Goal: Task Accomplishment & Management: Use online tool/utility

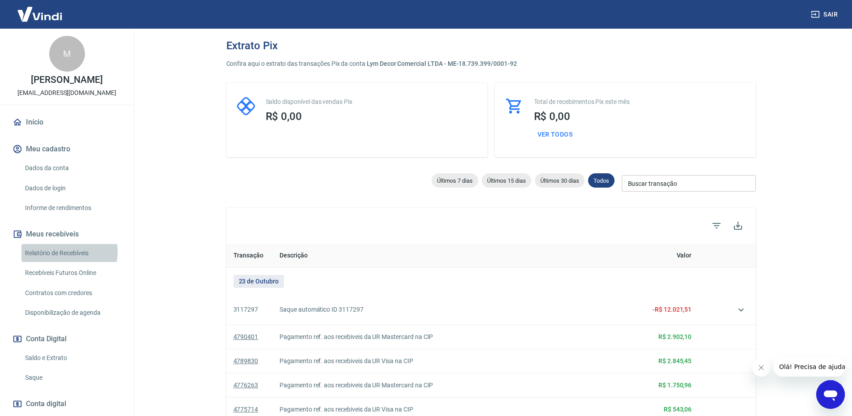
click at [48, 251] on link "Relatório de Recebíveis" at bounding box center [72, 253] width 102 height 18
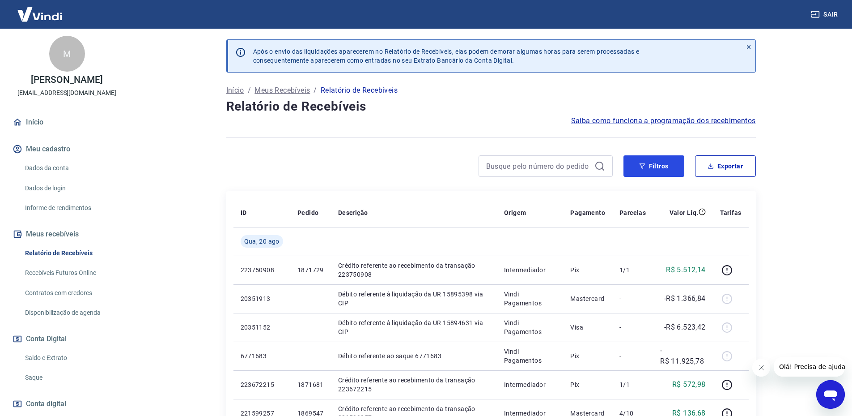
click at [650, 159] on button "Filtros" at bounding box center [654, 165] width 61 height 21
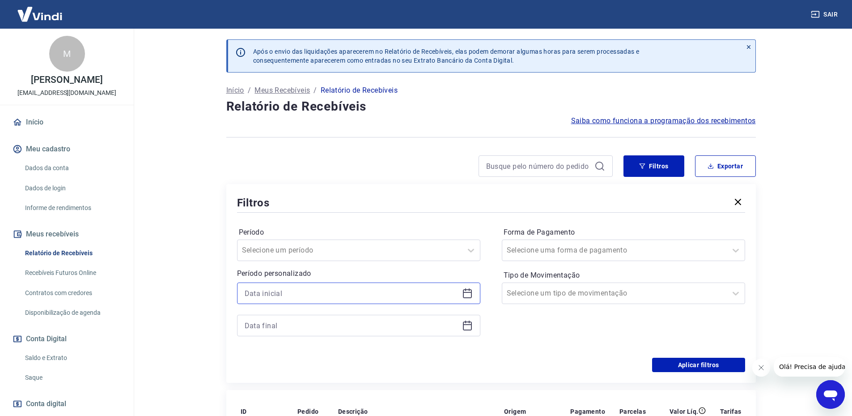
click at [297, 291] on input at bounding box center [352, 292] width 214 height 13
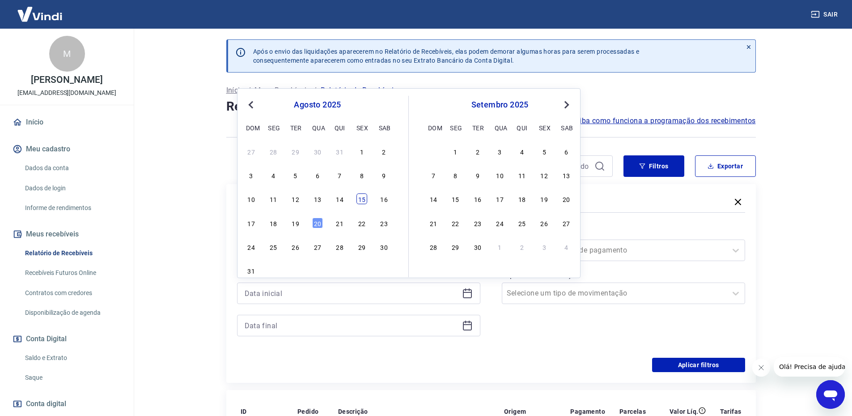
click at [358, 196] on div "15" at bounding box center [362, 198] width 11 height 11
type input "[DATE]"
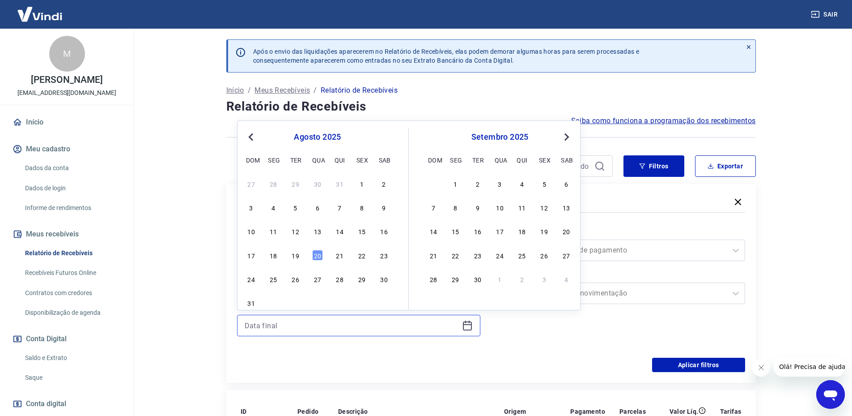
click at [273, 324] on input at bounding box center [352, 324] width 214 height 13
click at [297, 258] on div "19" at bounding box center [295, 255] width 11 height 11
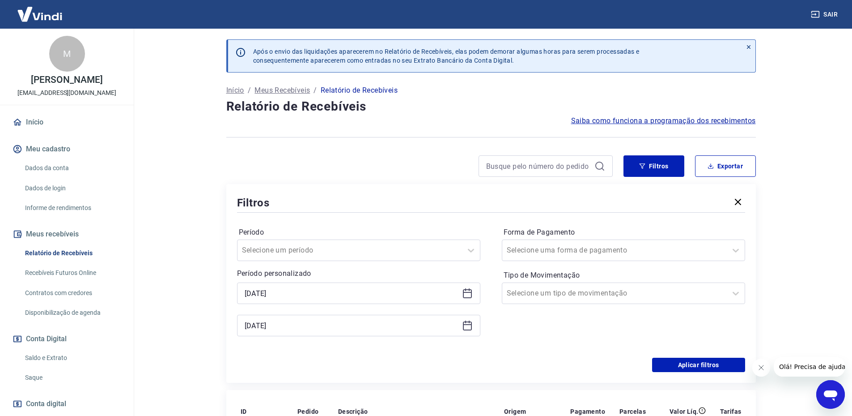
type input "[DATE]"
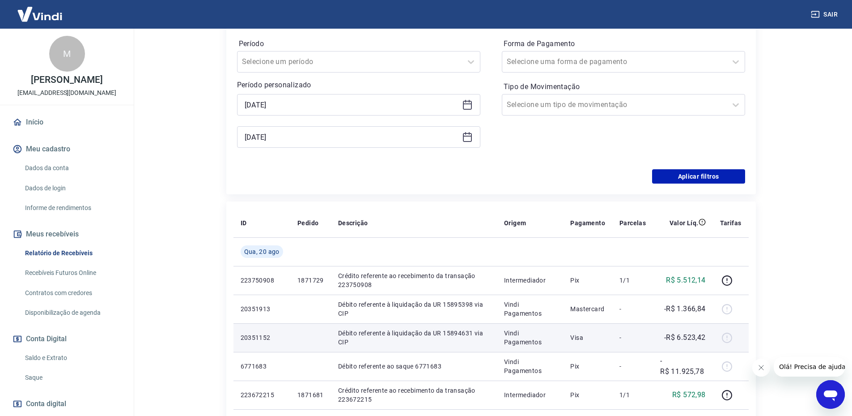
scroll to position [224, 0]
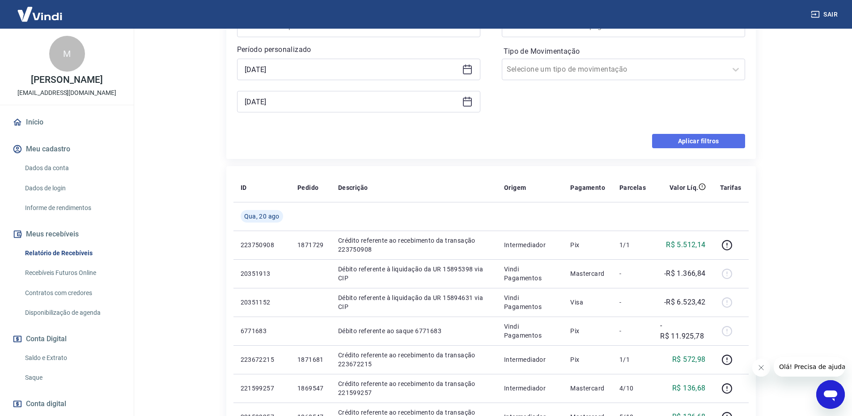
click at [709, 145] on button "Aplicar filtros" at bounding box center [698, 141] width 93 height 14
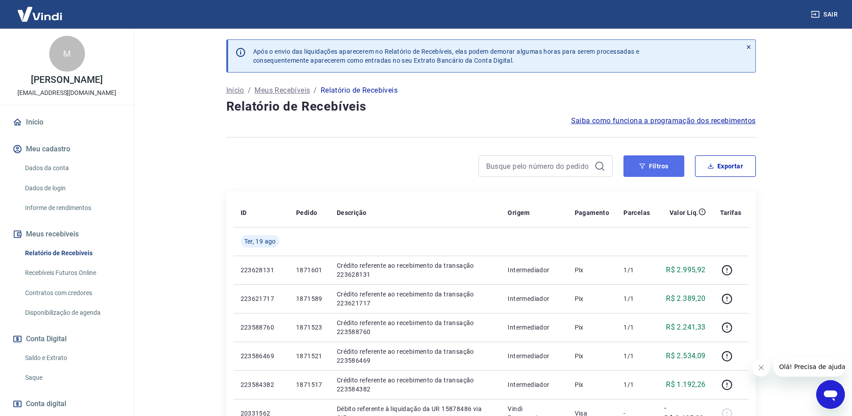
click at [664, 166] on button "Filtros" at bounding box center [654, 165] width 61 height 21
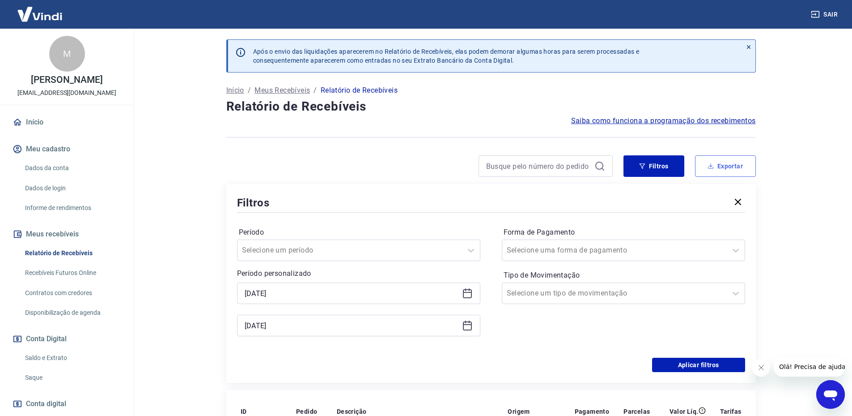
click at [717, 166] on button "Exportar" at bounding box center [725, 165] width 61 height 21
type input "[DATE]"
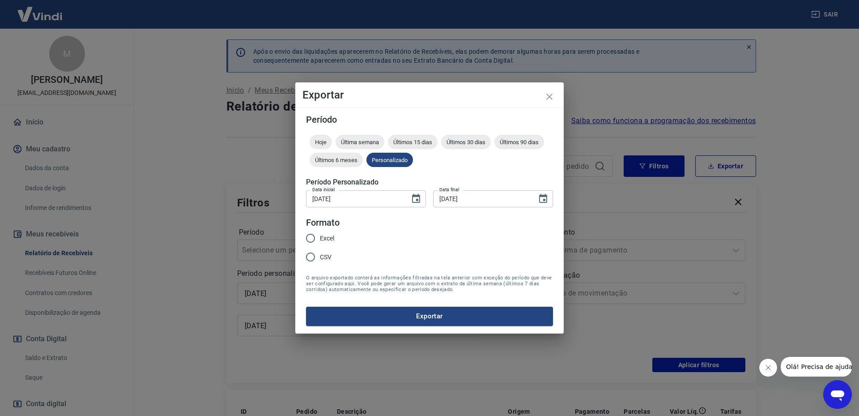
click at [323, 236] on span "Excel" at bounding box center [327, 237] width 14 height 9
click at [320, 236] on input "Excel" at bounding box center [310, 238] width 19 height 19
radio input "true"
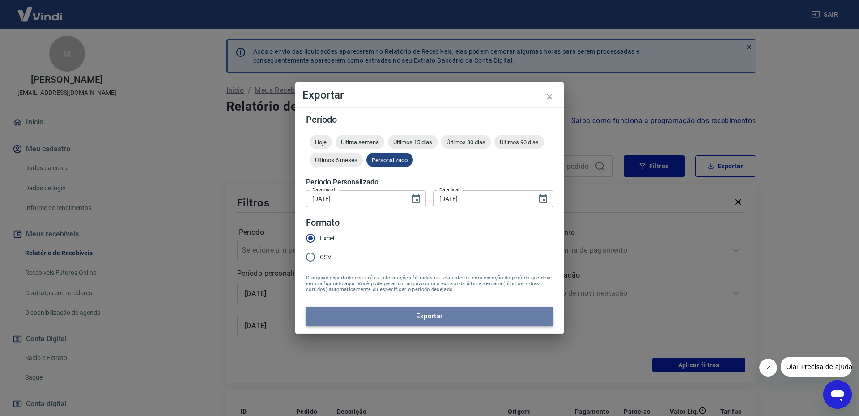
click at [463, 322] on button "Exportar" at bounding box center [429, 315] width 247 height 19
